Goal: Transaction & Acquisition: Purchase product/service

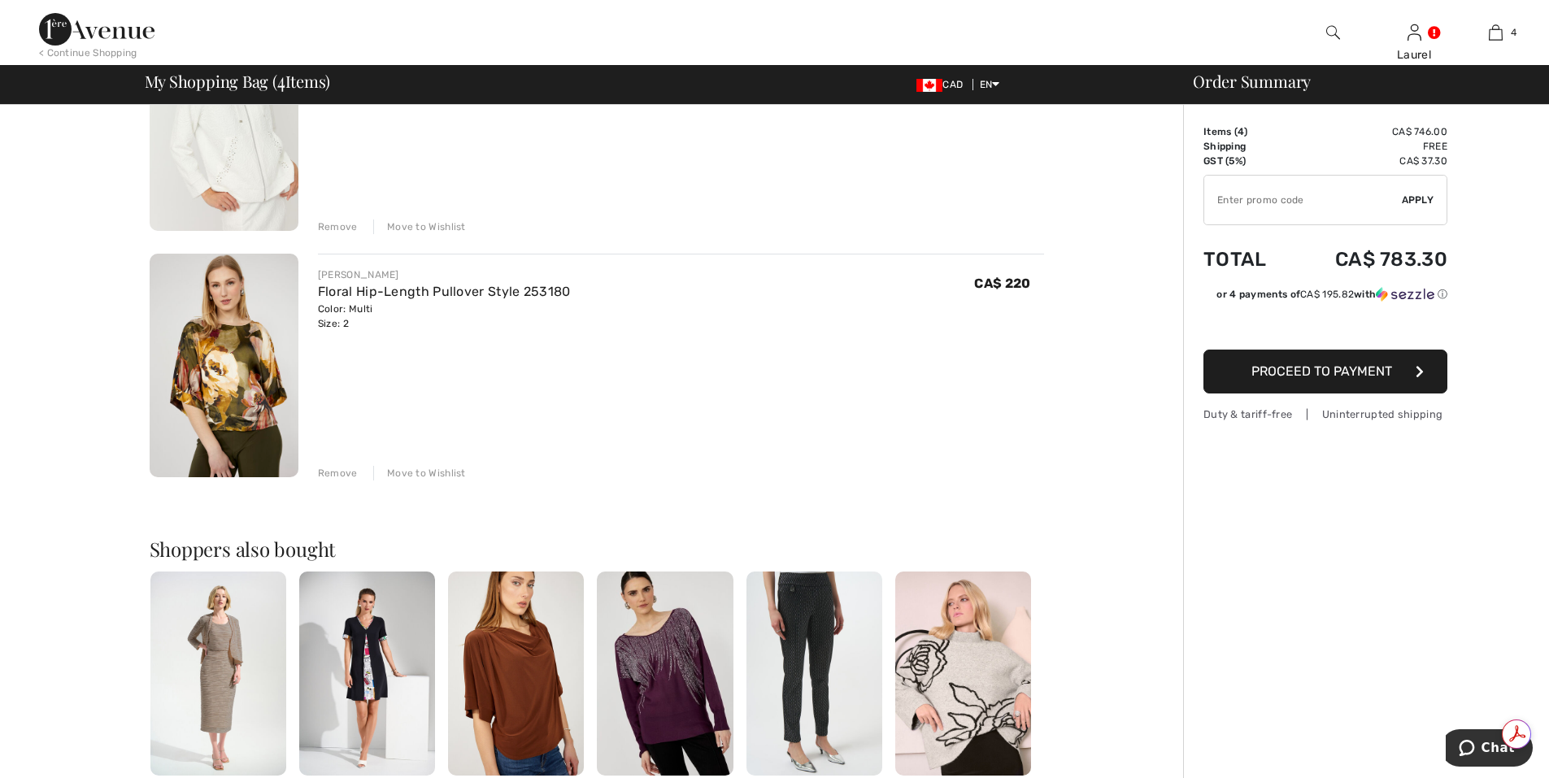
scroll to position [732, 0]
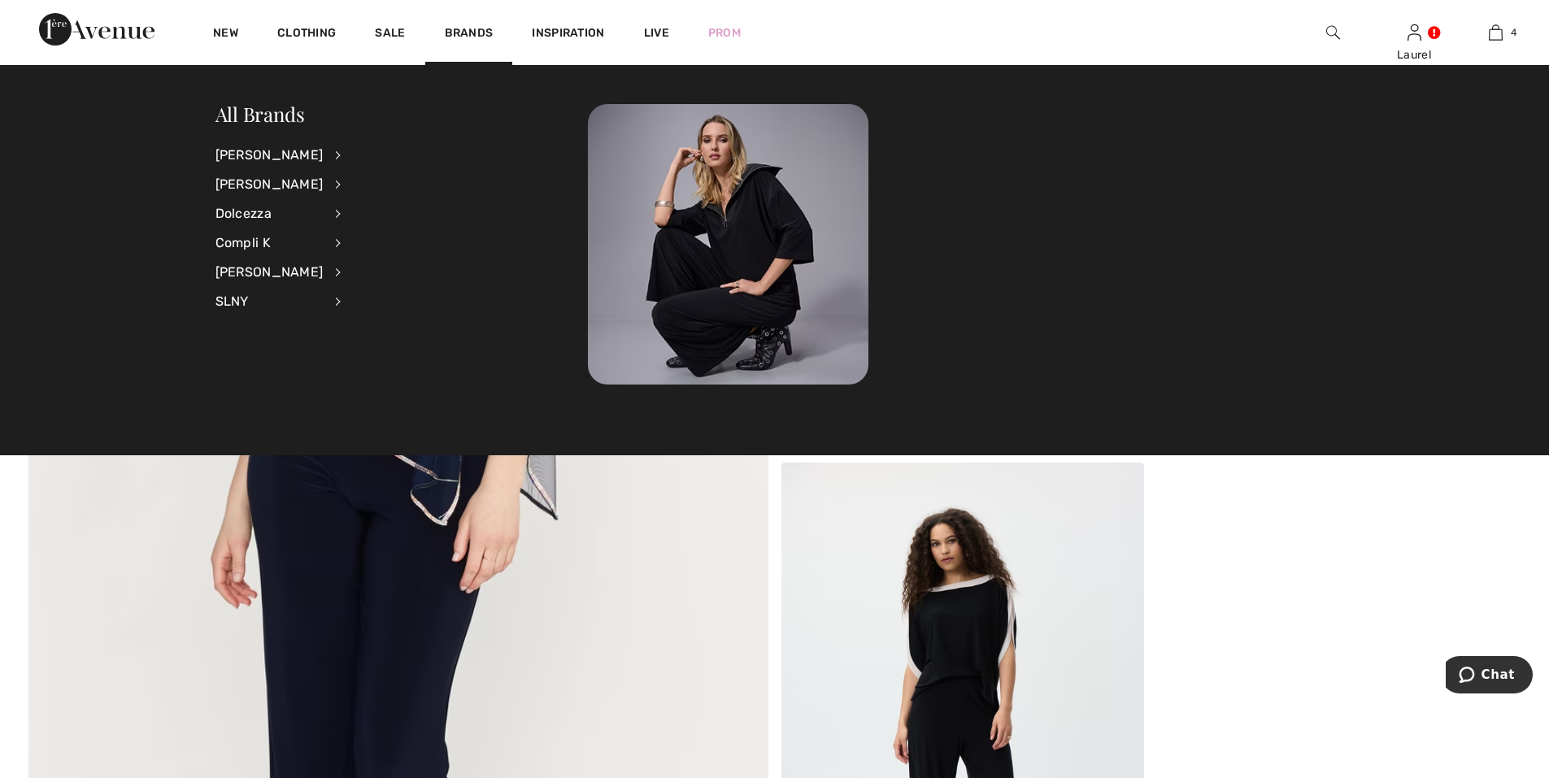
scroll to position [5205, 0]
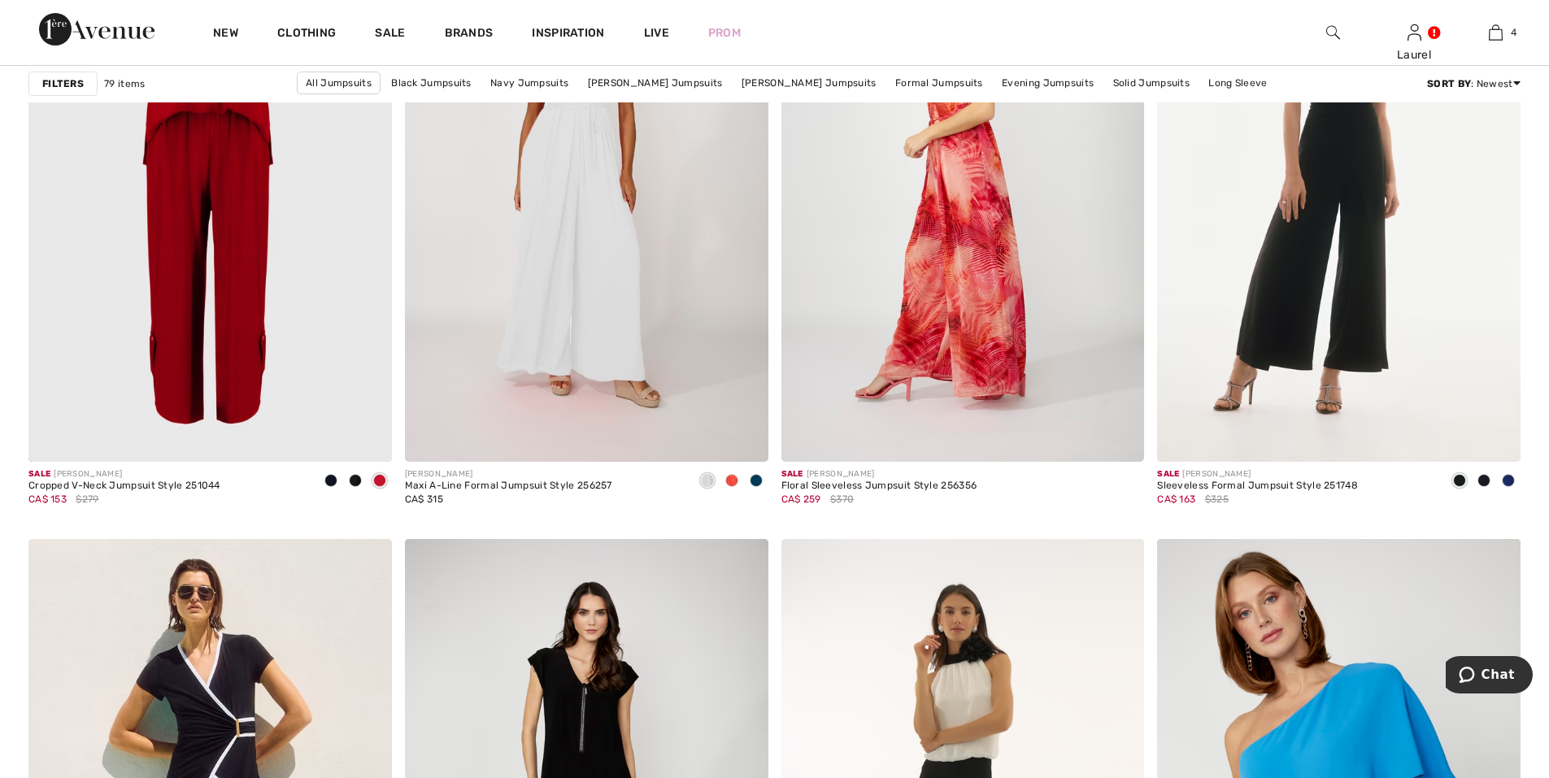
scroll to position [6263, 0]
